Goal: Task Accomplishment & Management: Use online tool/utility

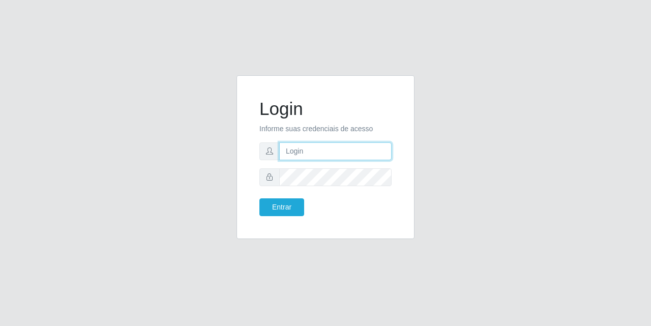
click at [359, 146] on input "text" at bounding box center [335, 151] width 112 height 18
type input "[EMAIL_ADDRESS][DOMAIN_NAME]"
click at [365, 188] on form "Login Informe suas credenciais de acesso [EMAIL_ADDRESS][DOMAIN_NAME] Entrar" at bounding box center [325, 157] width 132 height 118
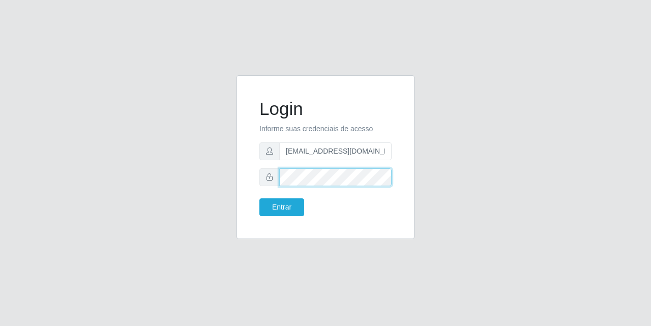
click at [259, 198] on button "Entrar" at bounding box center [281, 207] width 45 height 18
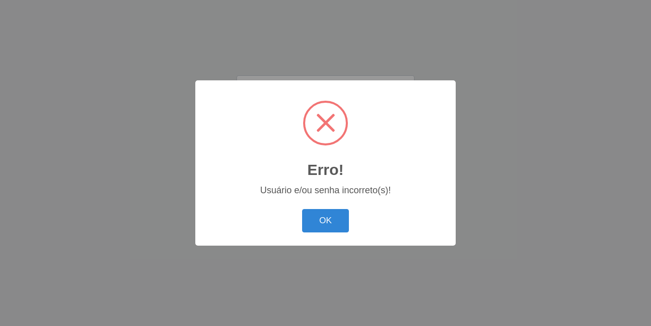
click at [302, 209] on button "OK" at bounding box center [325, 221] width 47 height 24
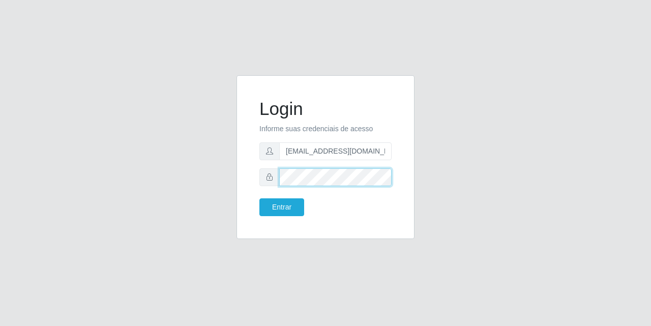
click at [259, 198] on button "Entrar" at bounding box center [281, 207] width 45 height 18
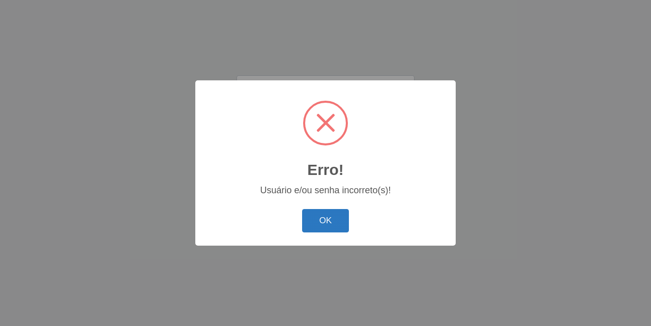
click at [324, 215] on button "OK" at bounding box center [325, 221] width 47 height 24
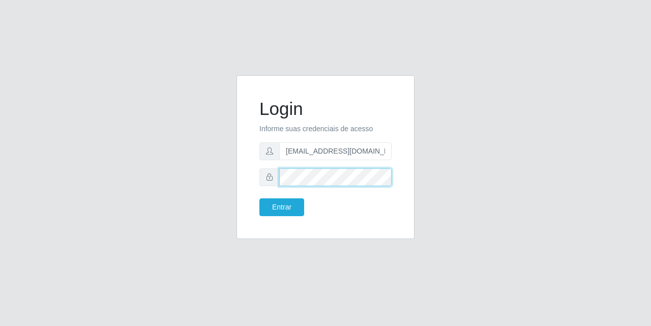
click at [259, 198] on button "Entrar" at bounding box center [281, 207] width 45 height 18
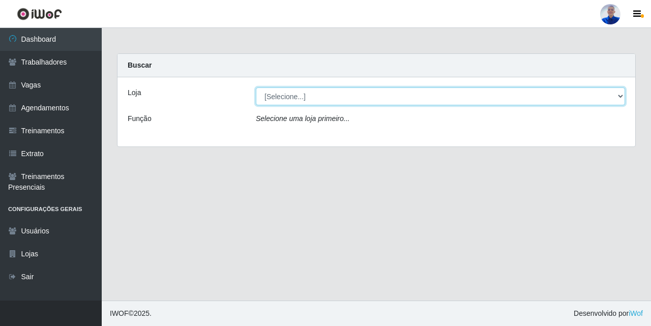
click at [441, 92] on select "[Selecione...] Supermercado [GEOGRAPHIC_DATA]" at bounding box center [440, 96] width 369 height 18
select select "165"
click at [256, 87] on select "[Selecione...] Supermercado [GEOGRAPHIC_DATA]" at bounding box center [440, 96] width 369 height 18
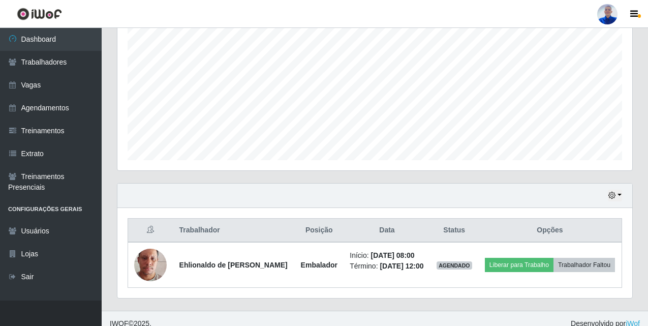
scroll to position [214, 0]
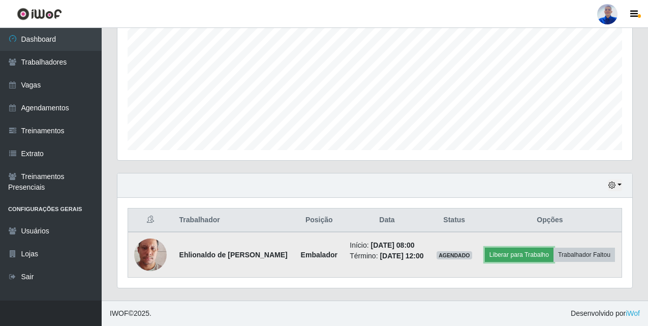
click at [526, 249] on button "Liberar para Trabalho" at bounding box center [519, 255] width 69 height 14
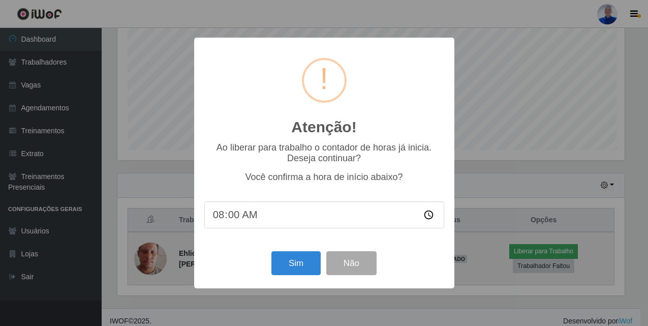
scroll to position [211, 510]
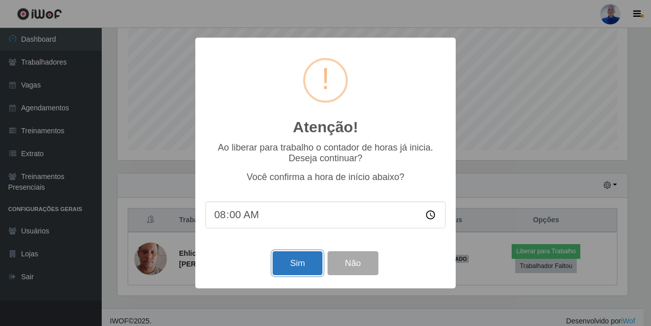
click at [300, 263] on button "Sim" at bounding box center [297, 263] width 49 height 24
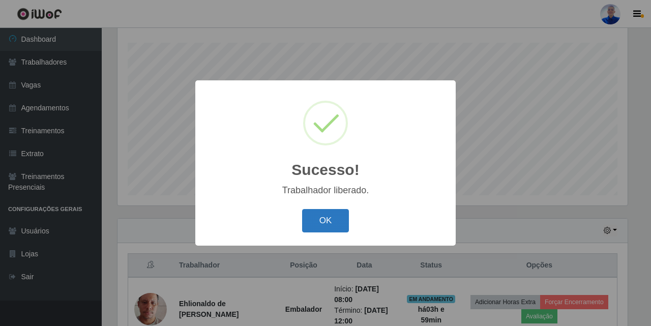
click at [306, 230] on button "OK" at bounding box center [325, 221] width 47 height 24
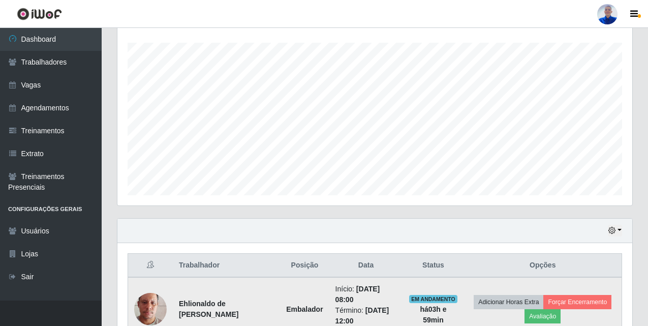
scroll to position [232, 0]
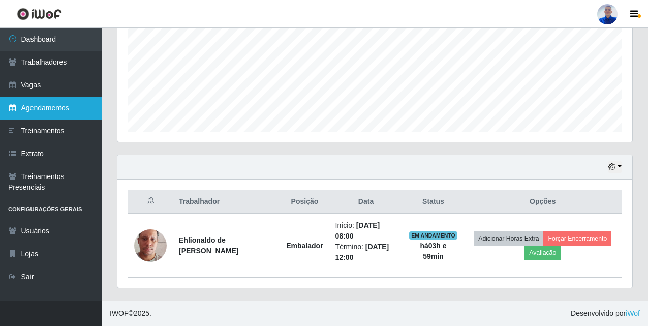
click at [67, 100] on link "Agendamentos" at bounding box center [51, 108] width 102 height 23
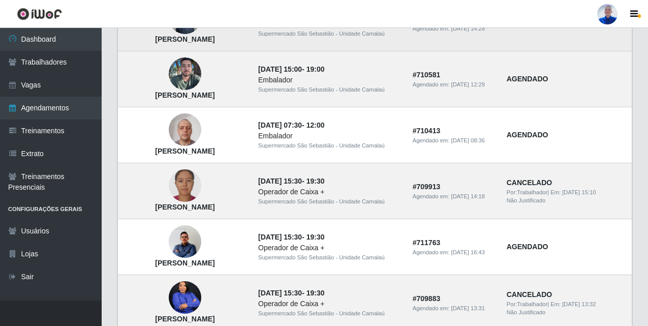
scroll to position [736, 0]
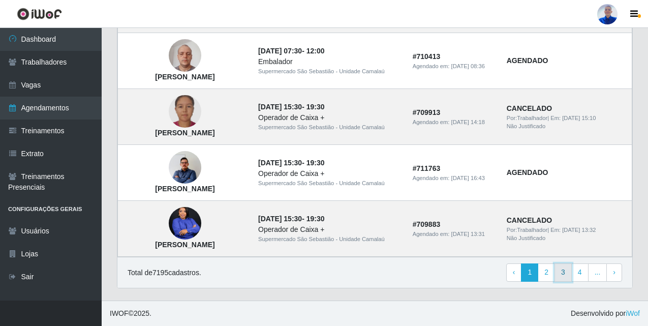
click at [559, 272] on link "3" at bounding box center [563, 272] width 17 height 18
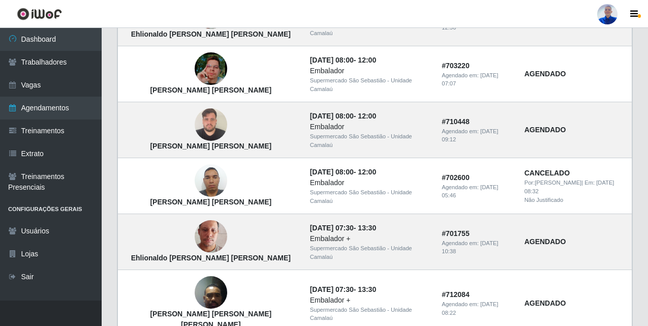
scroll to position [736, 0]
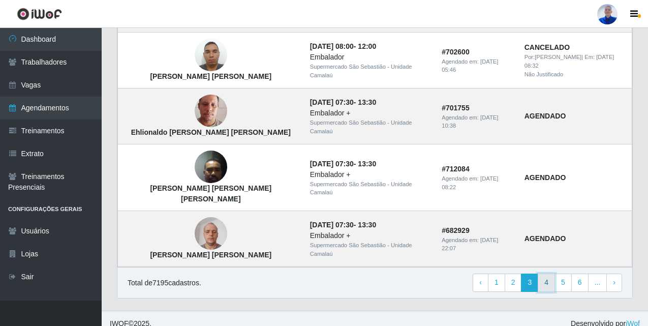
click at [550, 274] on link "4" at bounding box center [546, 283] width 17 height 18
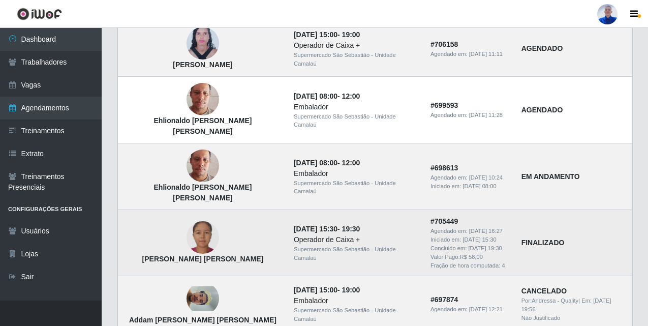
scroll to position [305, 0]
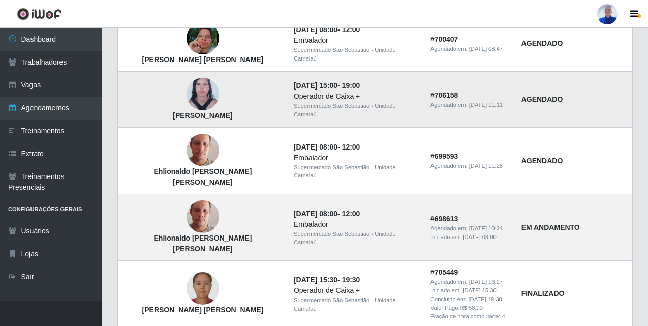
click at [189, 106] on img at bounding box center [203, 94] width 33 height 44
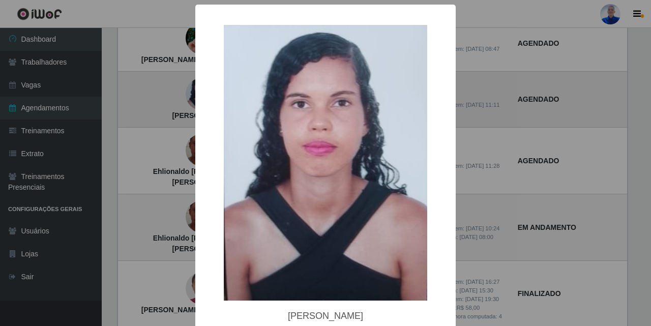
click at [189, 106] on div "× Mayara dos Santos Teófilo OK Cancel" at bounding box center [325, 163] width 651 height 326
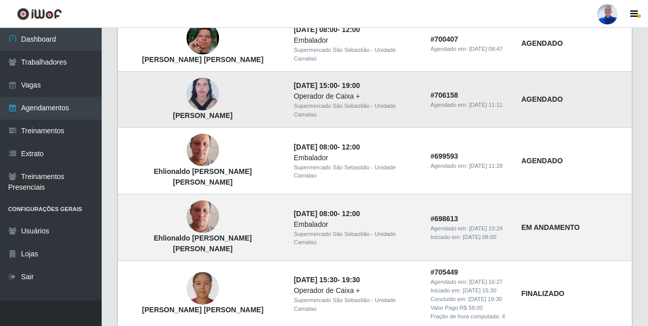
click at [189, 106] on img at bounding box center [203, 94] width 33 height 44
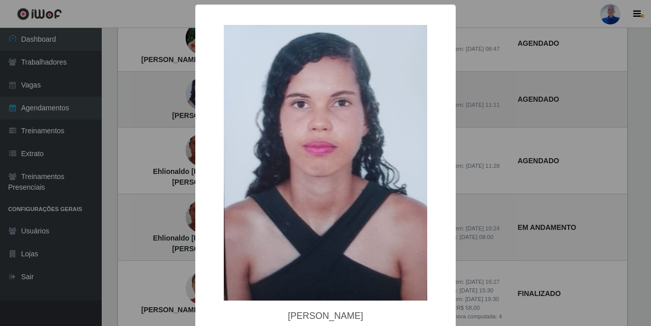
click at [189, 106] on div "× Mayara dos Santos Teófilo OK Cancel" at bounding box center [325, 163] width 651 height 326
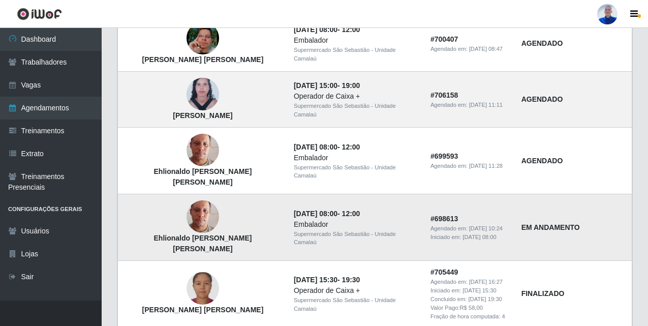
scroll to position [356, 0]
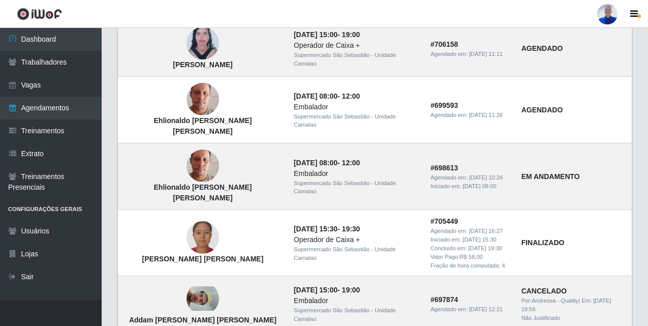
click at [605, 21] on div at bounding box center [608, 14] width 20 height 20
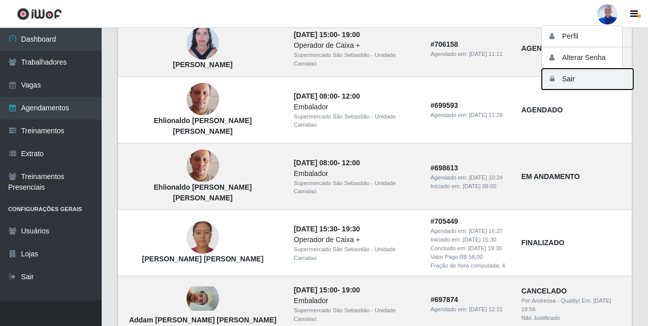
click at [592, 73] on button "Sair" at bounding box center [588, 79] width 92 height 21
